Goal: Find specific page/section: Find specific page/section

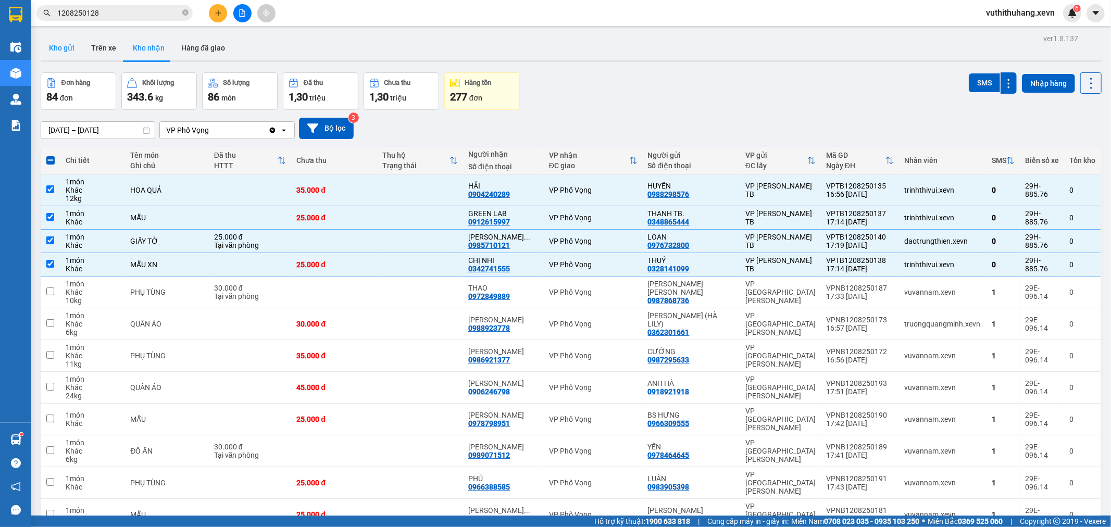
click at [56, 51] on button "Kho gửi" at bounding box center [62, 47] width 42 height 25
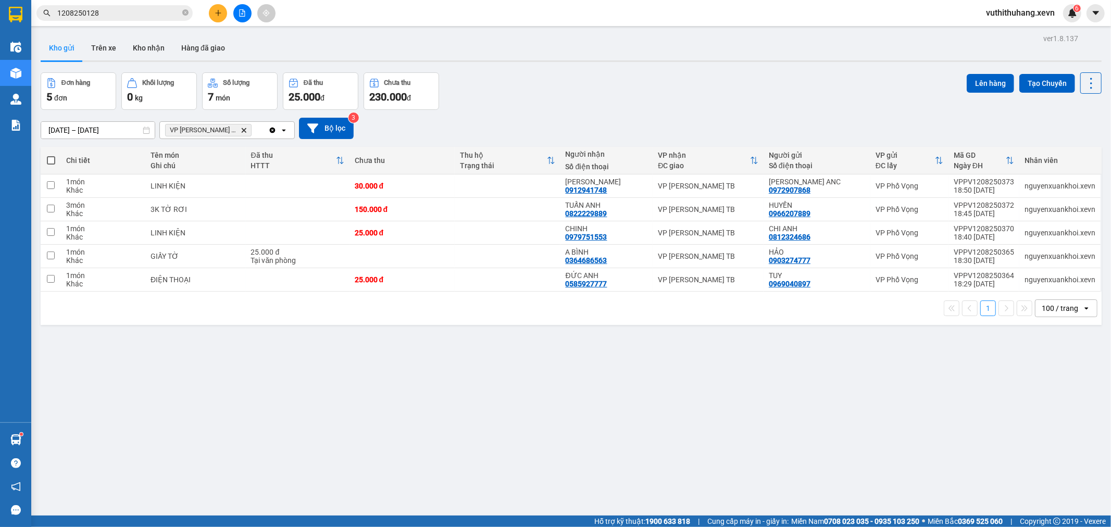
click at [223, 126] on span "VP [PERSON_NAME] TB Delete" at bounding box center [208, 130] width 86 height 12
click at [242, 131] on icon "VP Trần Phú TB, close by backspace" at bounding box center [244, 130] width 5 height 5
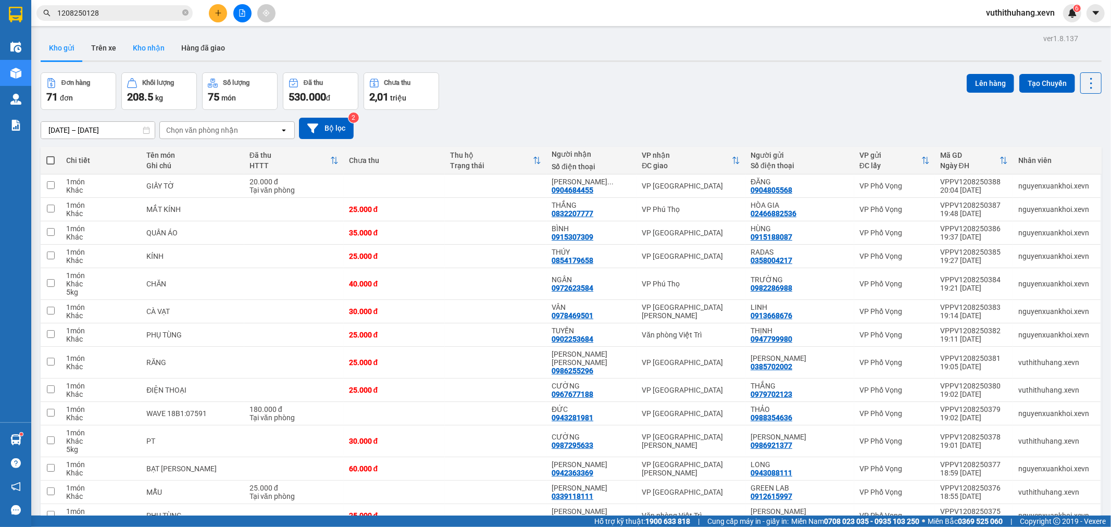
click at [155, 51] on button "Kho nhận" at bounding box center [148, 47] width 48 height 25
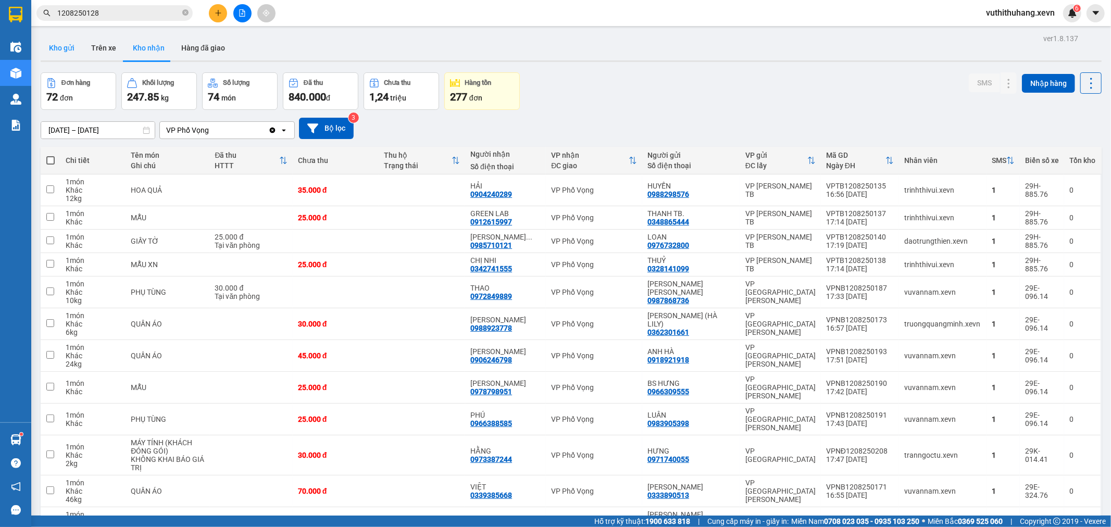
drag, startPoint x: 46, startPoint y: 40, endPoint x: 58, endPoint y: 47, distance: 14.2
click at [47, 42] on button "Kho gửi" at bounding box center [62, 47] width 42 height 25
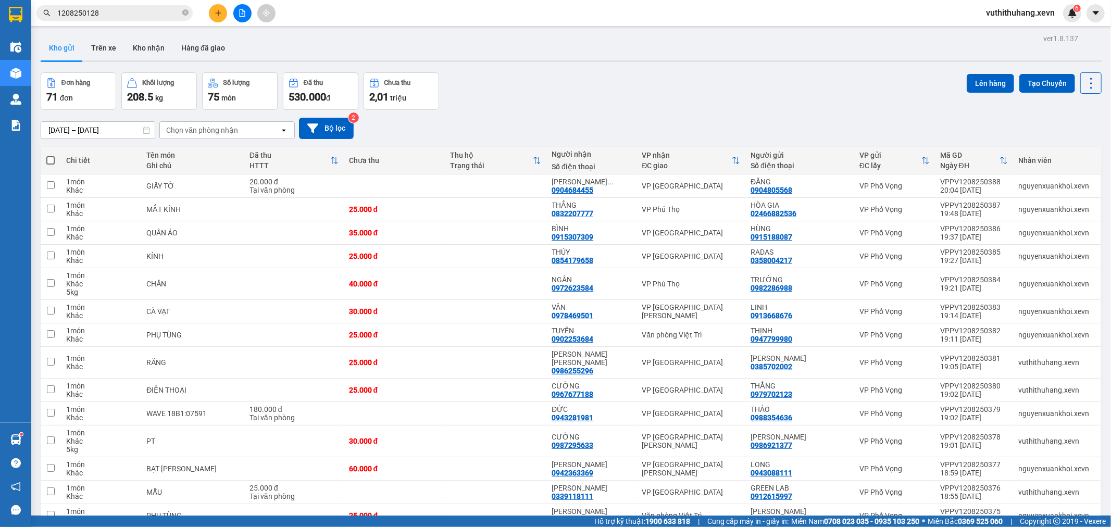
click at [194, 131] on div "Chọn văn phòng nhận" at bounding box center [202, 130] width 72 height 10
type input "NB"
click at [181, 149] on span "VP [GEOGRAPHIC_DATA][PERSON_NAME]" at bounding box center [228, 157] width 123 height 21
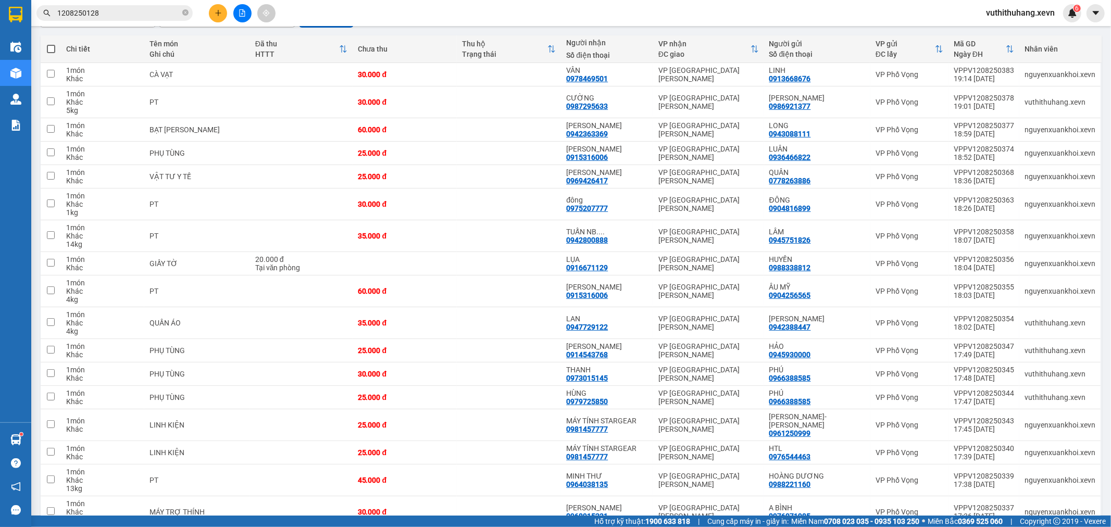
scroll to position [49, 0]
